Goal: Find specific page/section: Find specific page/section

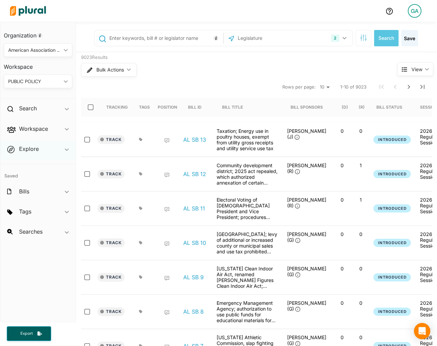
click at [47, 151] on div "Explore ic_keyboard_arrow_down" at bounding box center [37, 150] width 75 height 18
click at [38, 191] on div "Bills ic_keyboard_arrow_down" at bounding box center [37, 193] width 75 height 18
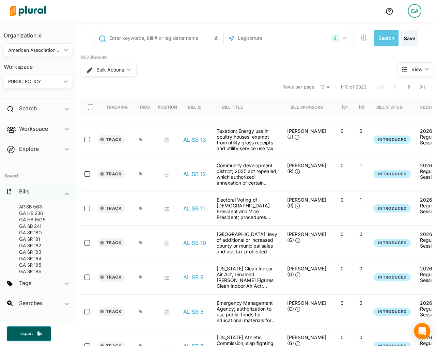
click at [47, 185] on div "Bills ic_keyboard_arrow_down" at bounding box center [37, 193] width 75 height 18
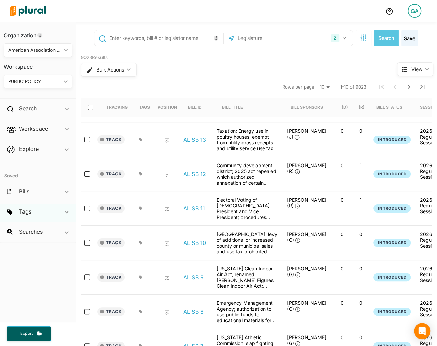
click at [42, 211] on div "Tags ic_keyboard_arrow_down" at bounding box center [37, 213] width 75 height 18
click at [41, 209] on div "Tags ic_keyboard_arrow_down" at bounding box center [37, 213] width 75 height 18
click at [37, 235] on h2 "Searches" at bounding box center [31, 231] width 24 height 7
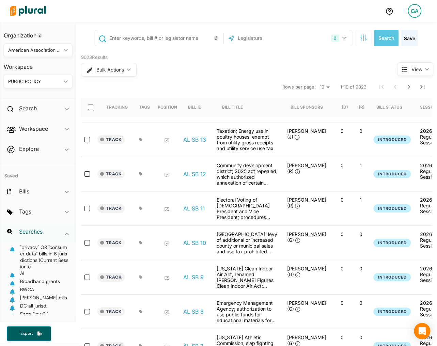
click at [36, 233] on h2 "Searches" at bounding box center [31, 231] width 24 height 7
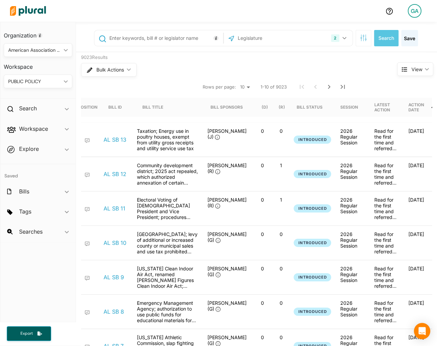
scroll to position [0, 131]
